Goal: Task Accomplishment & Management: Manage account settings

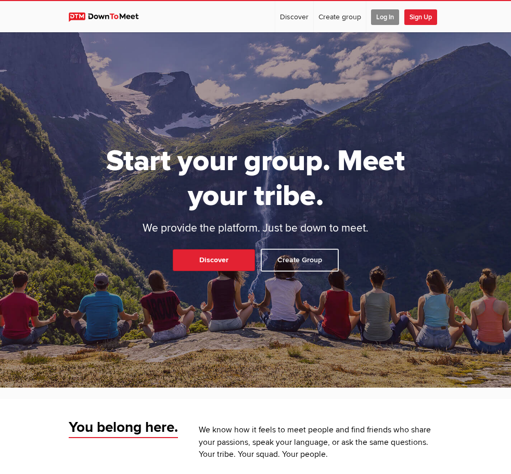
click at [399, 19] on span "Log In" at bounding box center [385, 17] width 28 height 16
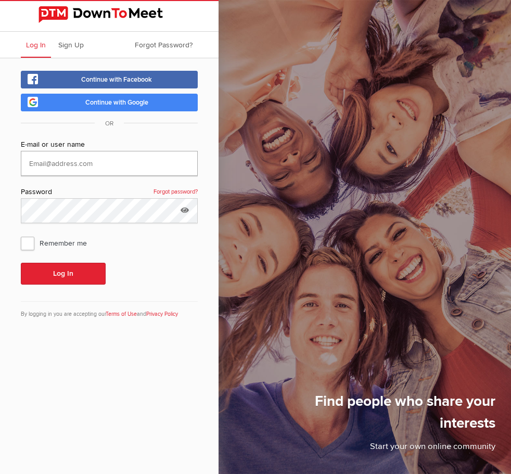
click at [76, 171] on input "text" at bounding box center [109, 163] width 177 height 25
type input "[EMAIL_ADDRESS][DOMAIN_NAME]"
click at [21, 263] on button "Log In" at bounding box center [63, 274] width 85 height 22
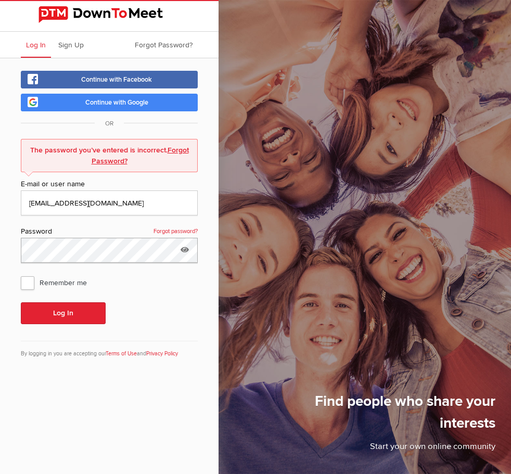
click at [9, 258] on div "Continue with Facebook Continue with Google OR The password you’ve entered is i…" at bounding box center [109, 219] width 218 height 323
click at [21, 302] on button "Log In" at bounding box center [63, 313] width 85 height 22
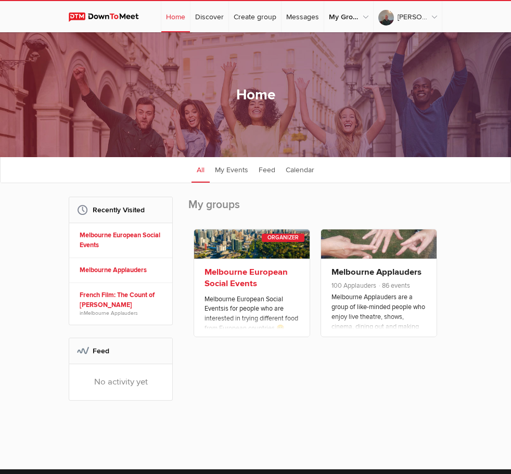
click at [204, 282] on link "Melbourne European Social Events" at bounding box center [245, 278] width 83 height 22
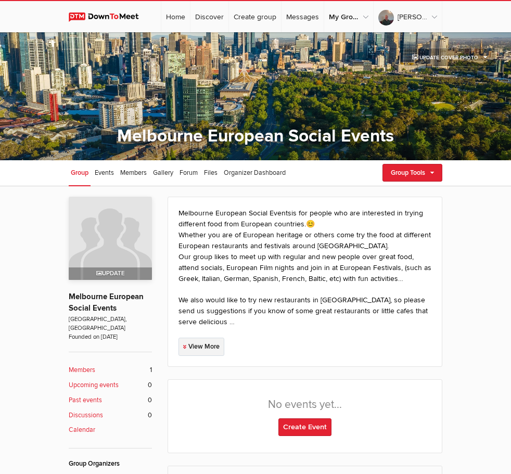
click at [178, 356] on link "View More" at bounding box center [201, 346] width 46 height 18
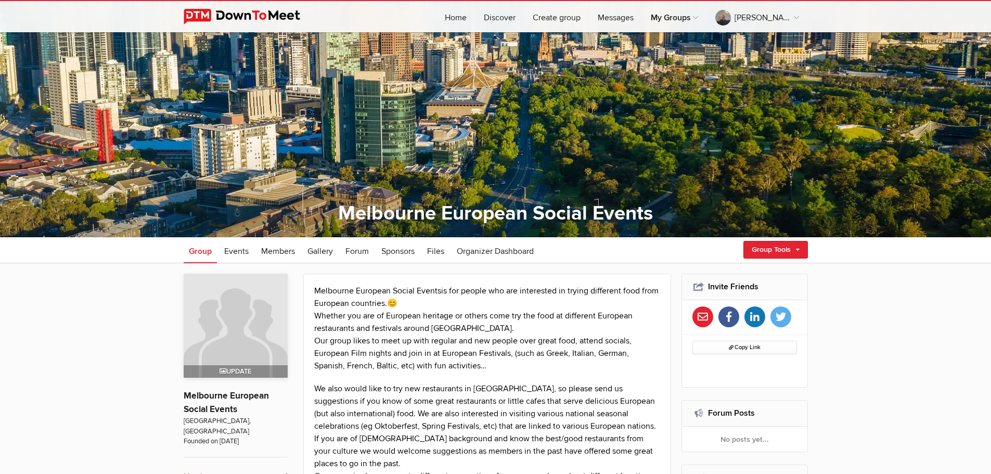
scroll to position [35, 0]
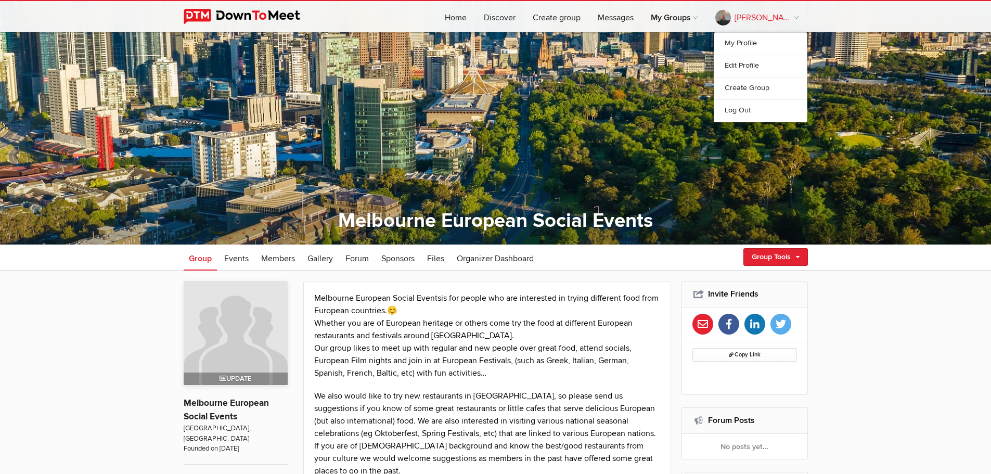
click at [510, 17] on link "[PERSON_NAME]" at bounding box center [757, 16] width 100 height 31
click at [510, 111] on link "Log Out" at bounding box center [760, 110] width 93 height 22
